Goal: Task Accomplishment & Management: Manage account settings

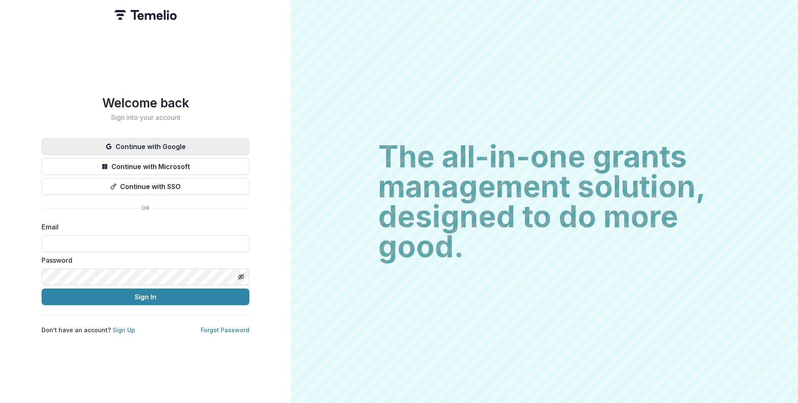
click at [210, 138] on button "Continue with Google" at bounding box center [146, 146] width 208 height 17
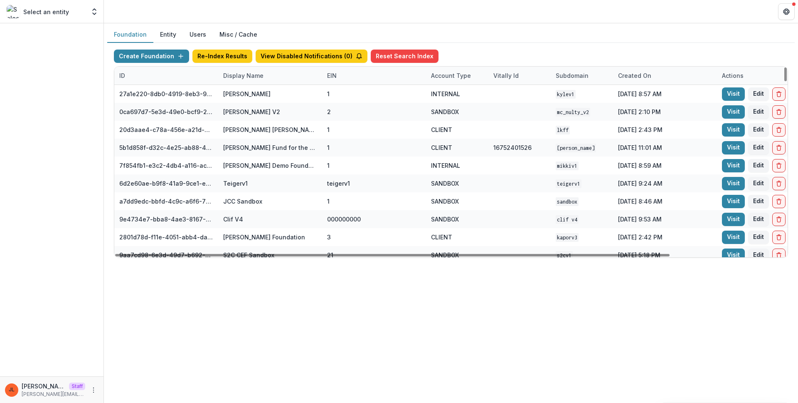
click at [238, 77] on div "Display Name" at bounding box center [243, 75] width 50 height 9
click at [250, 94] on input at bounding box center [270, 94] width 100 height 13
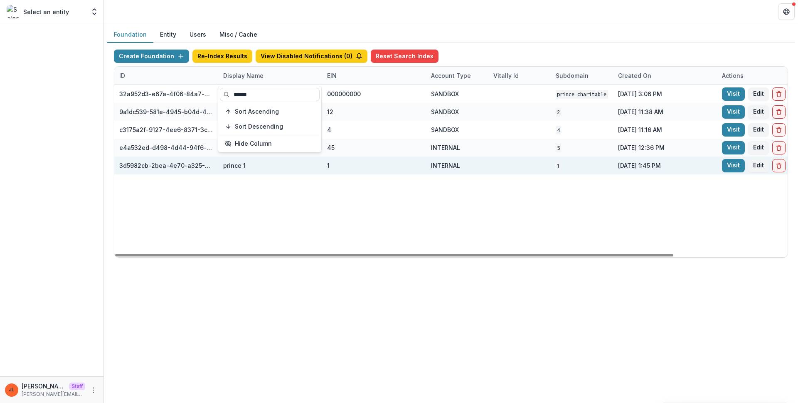
type input "******"
click at [398, 167] on div "1" at bounding box center [374, 165] width 94 height 18
click at [721, 162] on div "Visit Edit" at bounding box center [769, 165] width 104 height 18
drag, startPoint x: 726, startPoint y: 166, endPoint x: 720, endPoint y: 167, distance: 6.0
click at [726, 166] on link "Visit" at bounding box center [733, 165] width 23 height 13
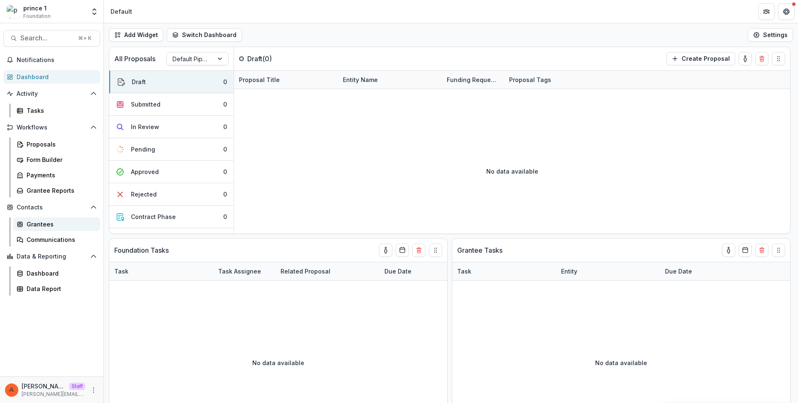
click at [31, 227] on div "Grantees" at bounding box center [60, 224] width 67 height 9
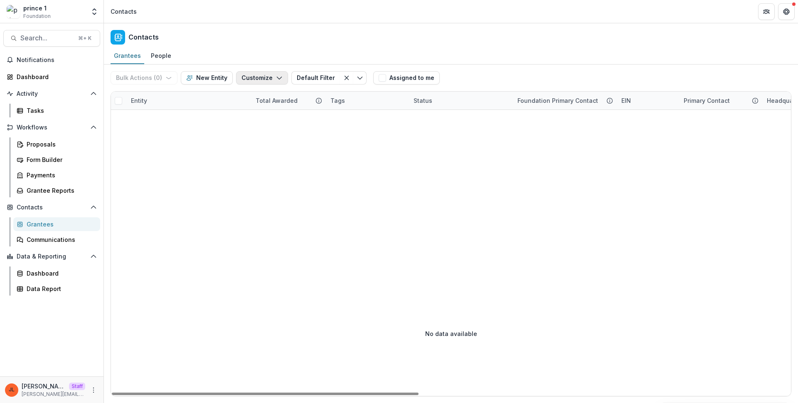
click at [256, 72] on button "Customize" at bounding box center [262, 77] width 52 height 13
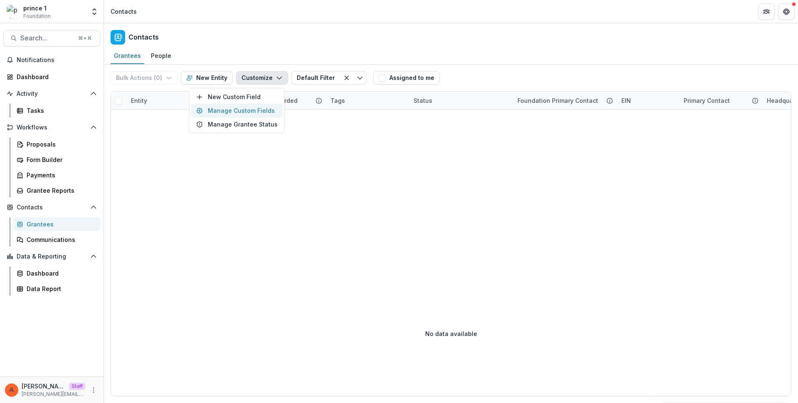
click at [250, 113] on button "Manage Custom Fields" at bounding box center [236, 111] width 91 height 14
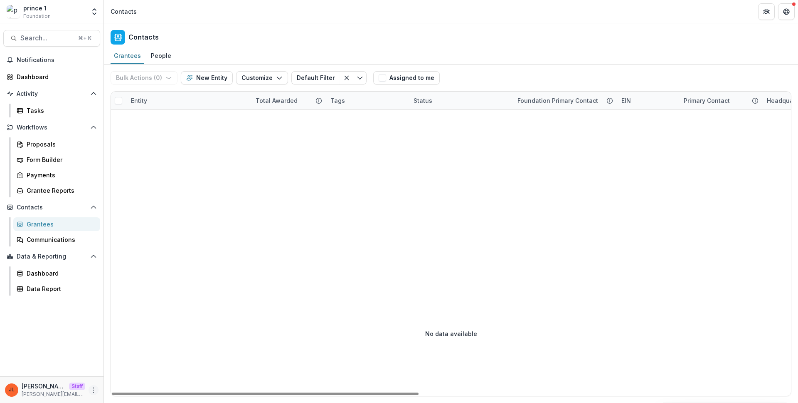
click at [95, 388] on icon "More" at bounding box center [93, 389] width 7 height 7
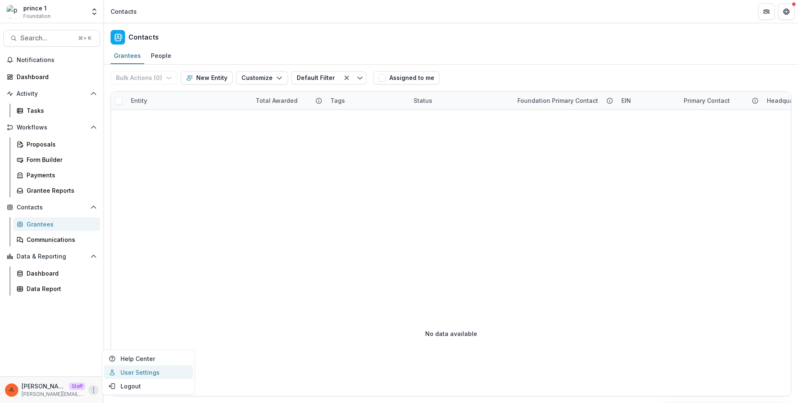
click at [114, 371] on icon at bounding box center [112, 371] width 7 height 7
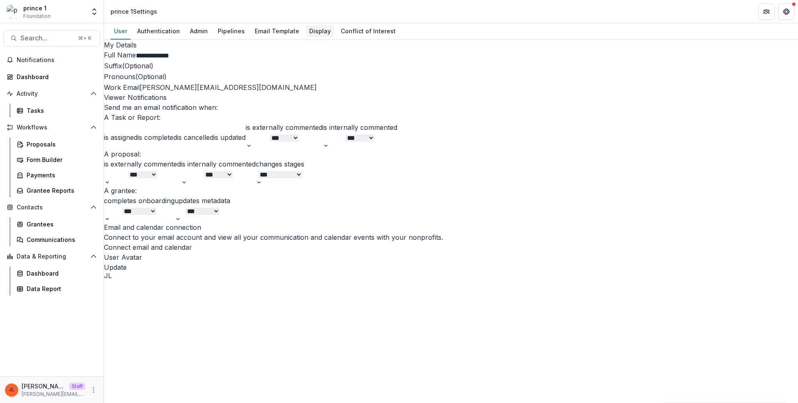
click at [311, 27] on div "Display" at bounding box center [320, 31] width 28 height 12
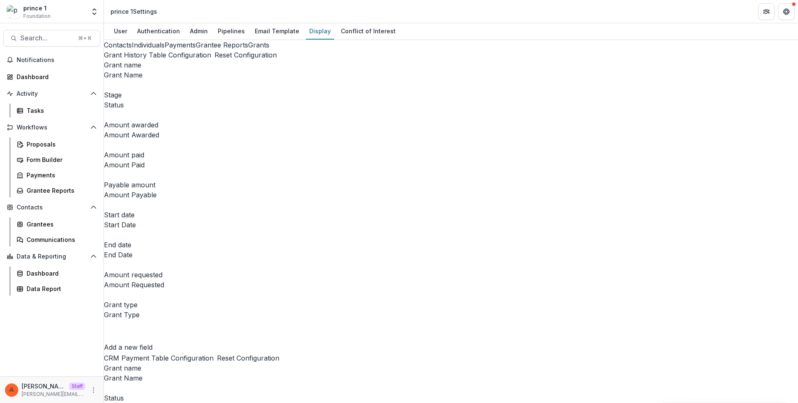
click at [132, 50] on button "Individuals" at bounding box center [148, 45] width 33 height 10
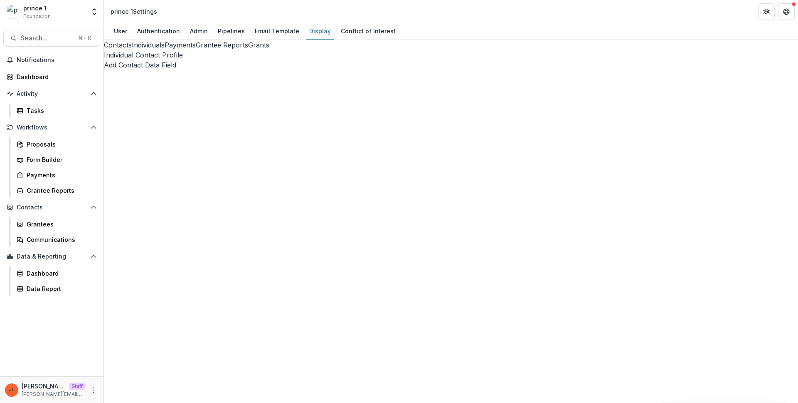
click at [165, 50] on button "Payments" at bounding box center [180, 45] width 31 height 10
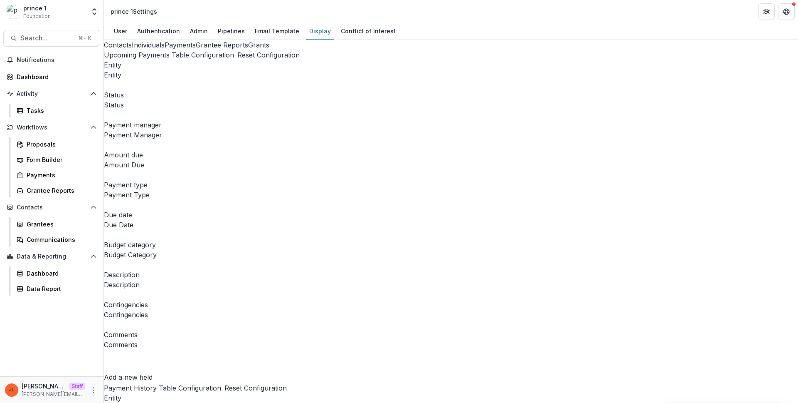
click at [196, 50] on button "Grantee Reports" at bounding box center [222, 45] width 52 height 10
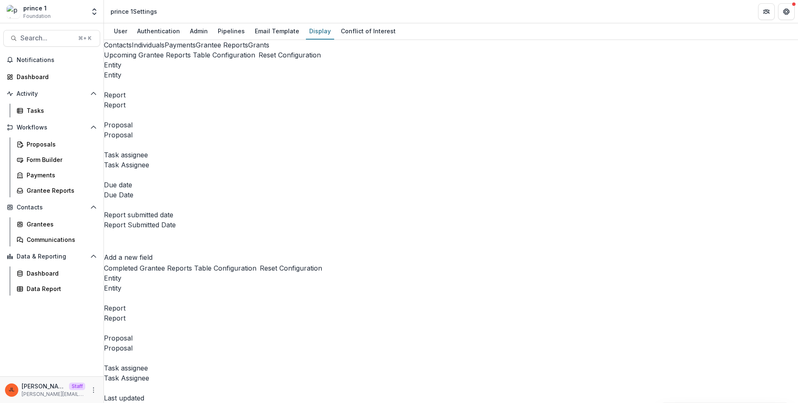
click at [248, 50] on button "Grants" at bounding box center [258, 45] width 21 height 10
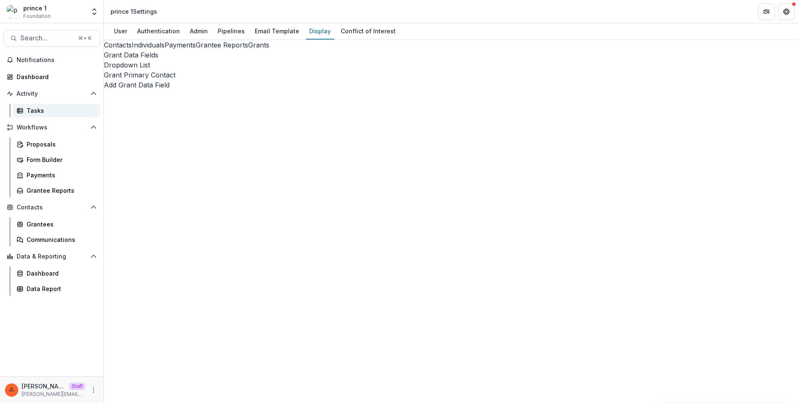
click at [47, 111] on div "Tasks" at bounding box center [60, 110] width 67 height 9
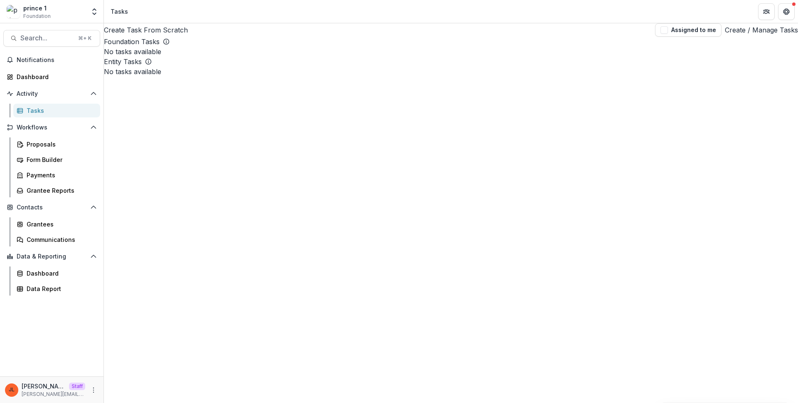
click at [744, 30] on link "Create / Manage Tasks" at bounding box center [761, 30] width 73 height 10
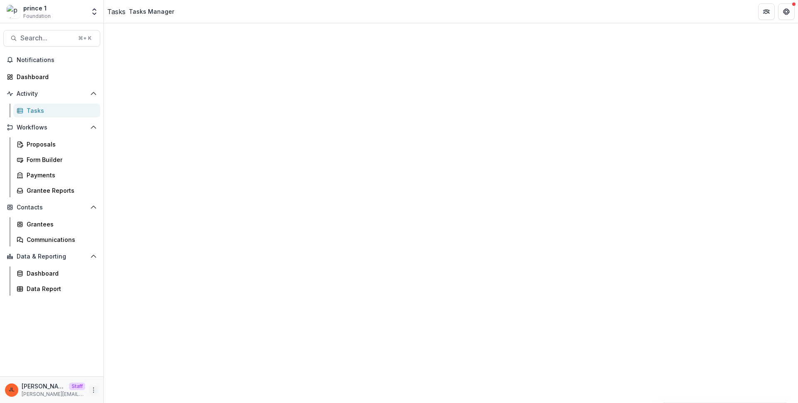
click at [89, 390] on button "More" at bounding box center [94, 390] width 10 height 10
click at [112, 372] on icon at bounding box center [112, 373] width 4 height 2
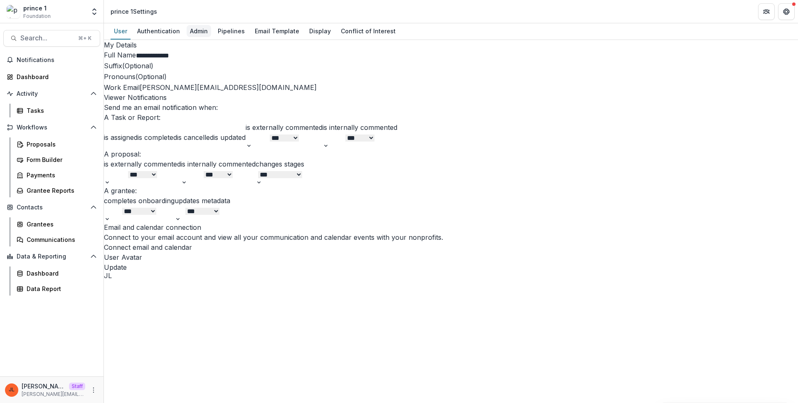
click at [203, 25] on link "Admin" at bounding box center [199, 31] width 25 height 16
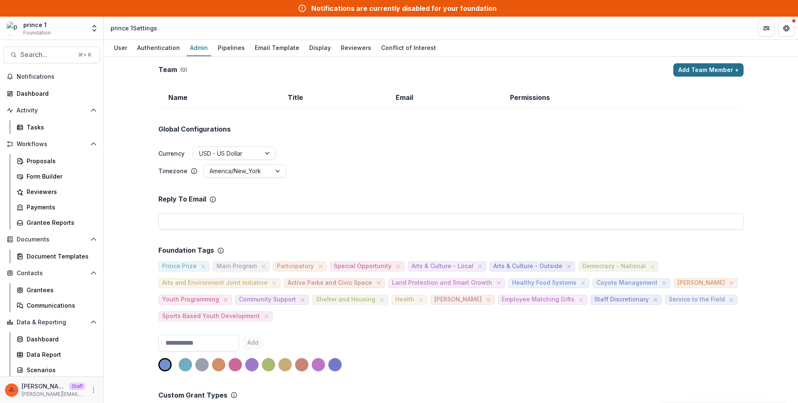
click at [729, 74] on button "Add Team Member +" at bounding box center [709, 69] width 70 height 13
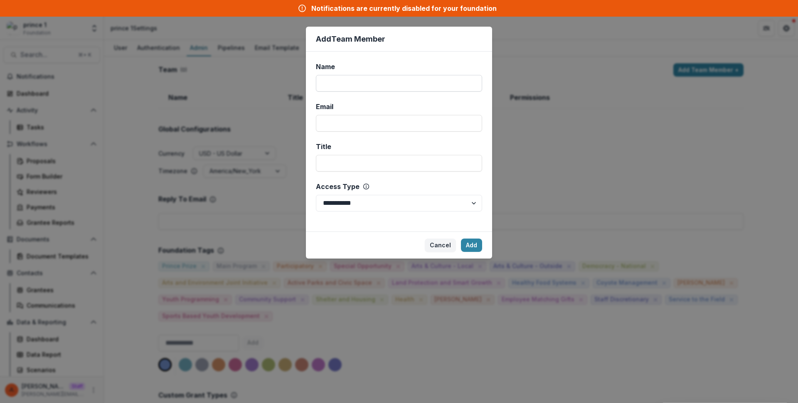
click at [469, 84] on input "Name" at bounding box center [399, 83] width 166 height 17
type input "****"
type input "**********"
select select "*****"
click button "Add" at bounding box center [471, 244] width 21 height 13
